Goal: Complete application form: Complete application form

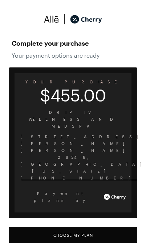
click at [99, 227] on button "Choose My Plan" at bounding box center [73, 235] width 128 height 16
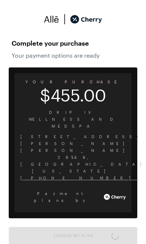
scroll to position [3, 0]
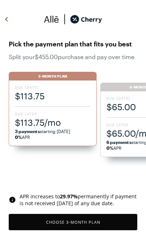
scroll to position [599, 0]
click at [91, 221] on button "Choose 3 -Month Plan" at bounding box center [73, 222] width 128 height 16
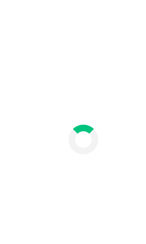
scroll to position [35, 0]
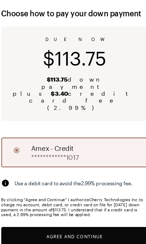
scroll to position [29, 0]
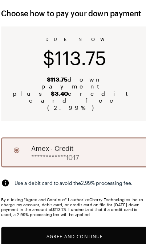
click at [99, 198] on button "Agree and Continue" at bounding box center [73, 206] width 128 height 16
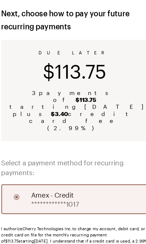
click at [91, 233] on button "Agree and Continue" at bounding box center [73, 241] width 128 height 16
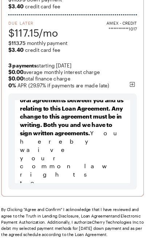
scroll to position [106, 0]
click at [101, 221] on button "Agree and Confirm" at bounding box center [73, 225] width 128 height 16
